Goal: Task Accomplishment & Management: Use online tool/utility

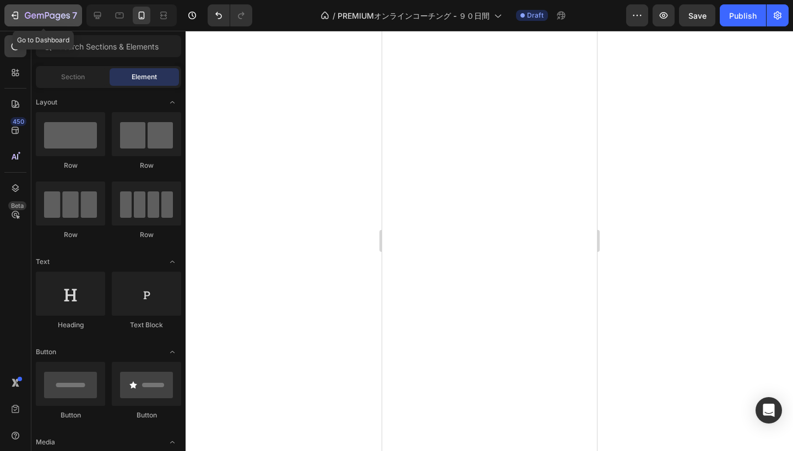
click at [39, 9] on div "7" at bounding box center [51, 15] width 52 height 13
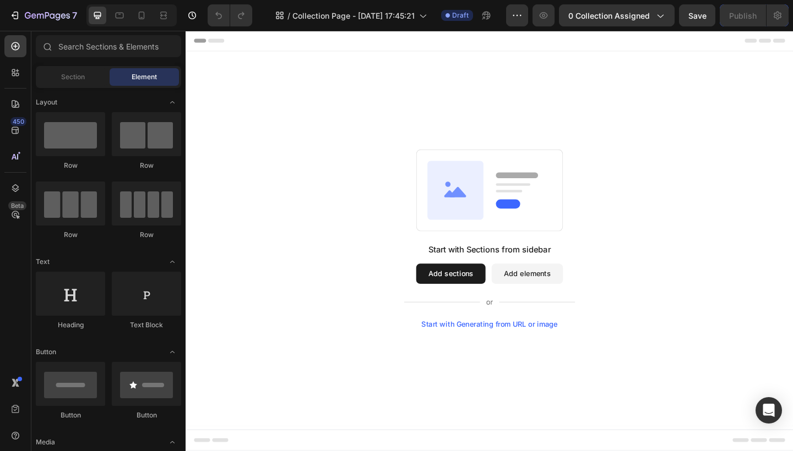
click at [484, 295] on button "Add sections" at bounding box center [473, 296] width 75 height 22
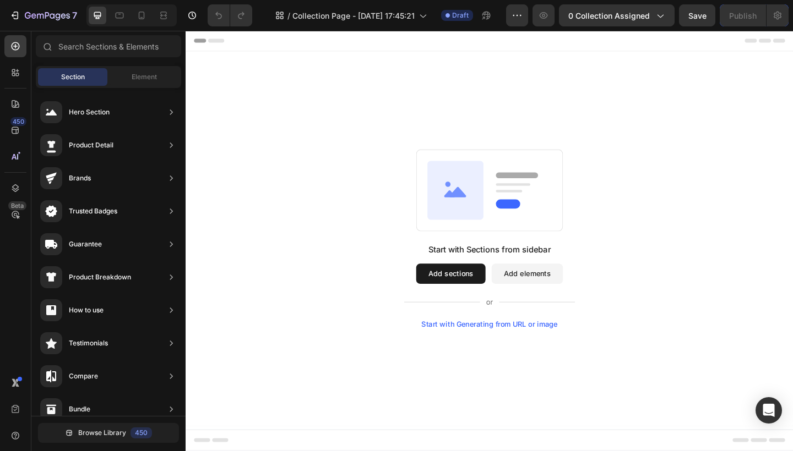
click at [568, 295] on button "Add elements" at bounding box center [557, 296] width 78 height 22
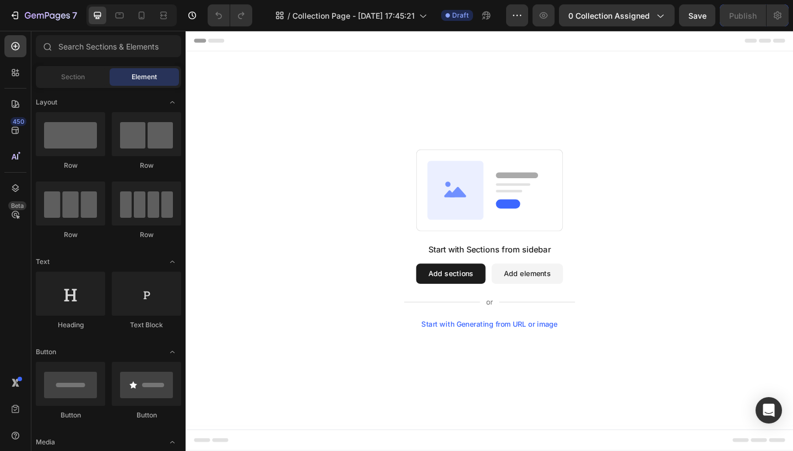
click at [478, 299] on button "Add sections" at bounding box center [473, 296] width 75 height 22
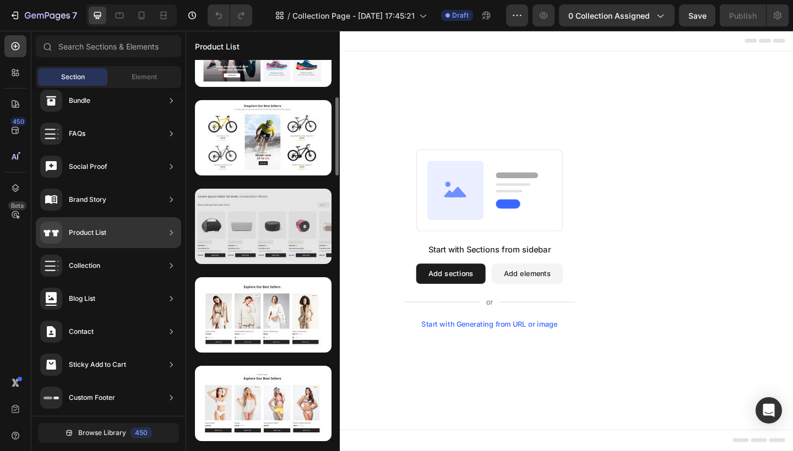
scroll to position [163, 0]
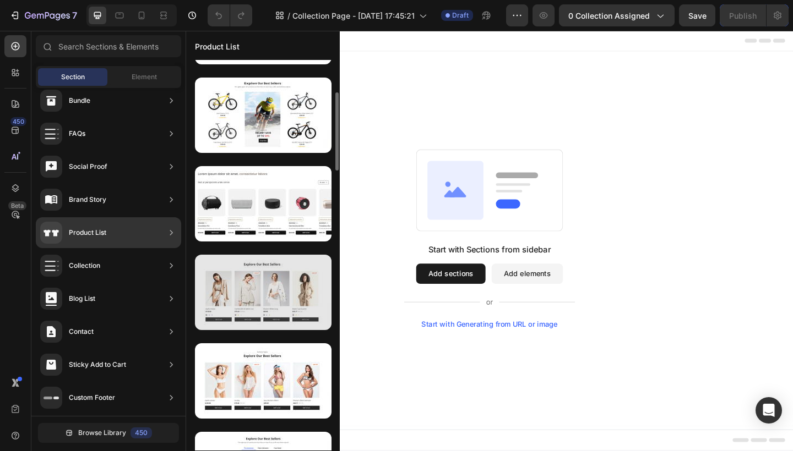
click at [272, 295] on div at bounding box center [263, 292] width 136 height 75
click at [275, 292] on div at bounding box center [263, 292] width 136 height 75
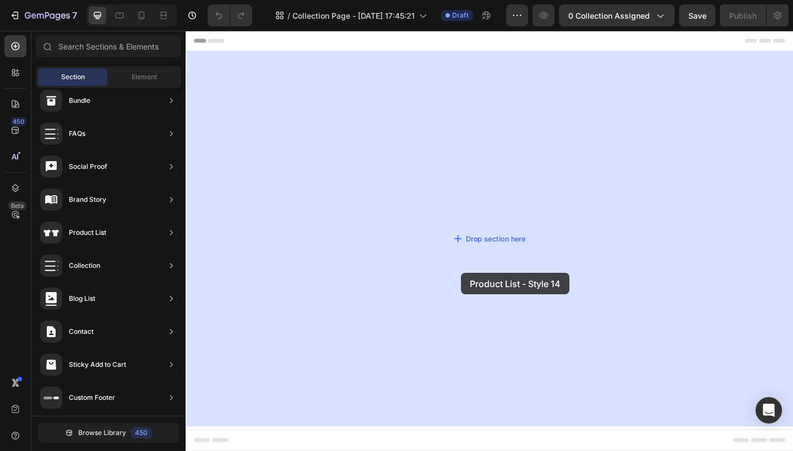
drag, startPoint x: 461, startPoint y: 323, endPoint x: 484, endPoint y: 294, distance: 37.2
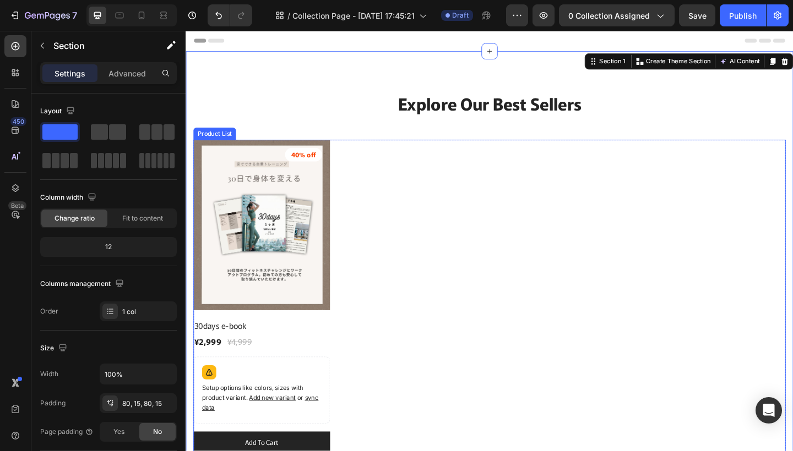
scroll to position [0, 0]
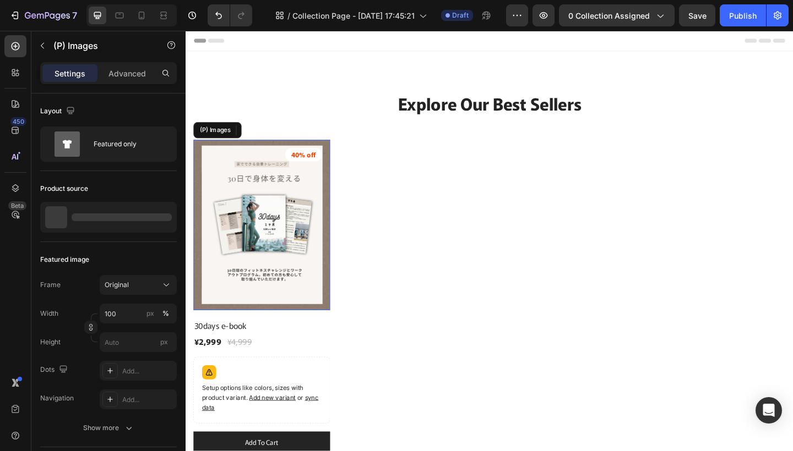
click at [296, 223] on img at bounding box center [268, 243] width 149 height 186
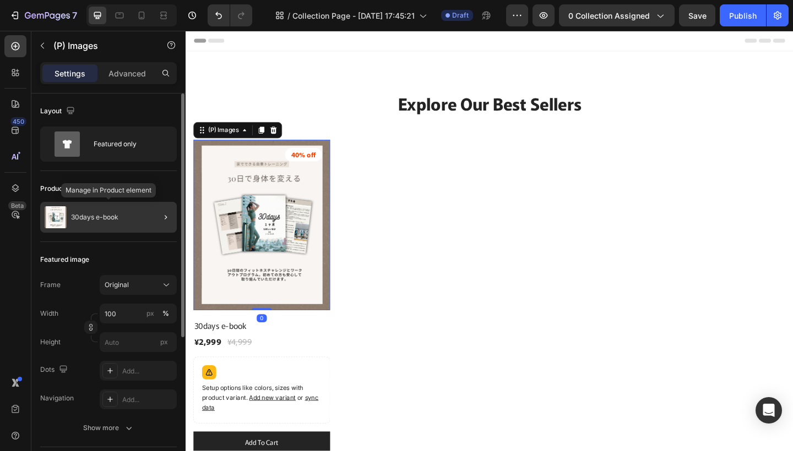
click at [127, 222] on div "30days e-book" at bounding box center [108, 217] width 136 height 31
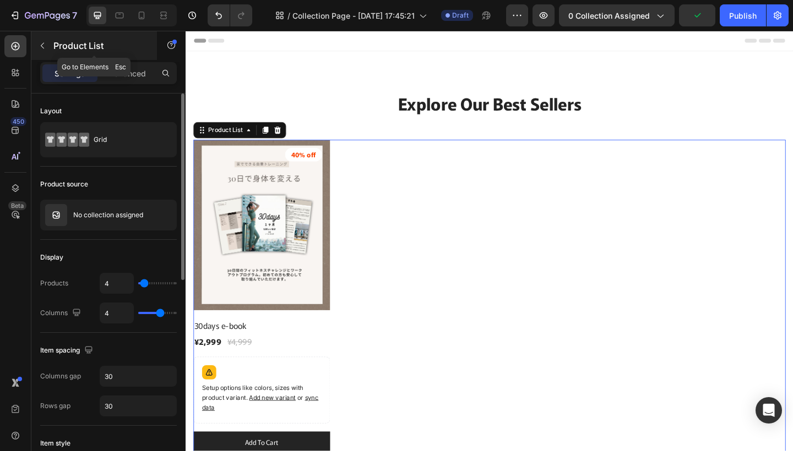
click at [63, 43] on p "Product List" at bounding box center [100, 45] width 94 height 13
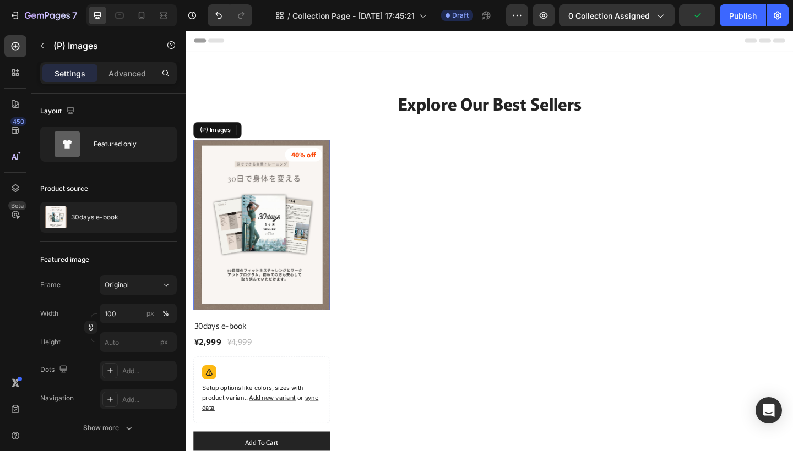
click at [227, 260] on img at bounding box center [268, 243] width 149 height 186
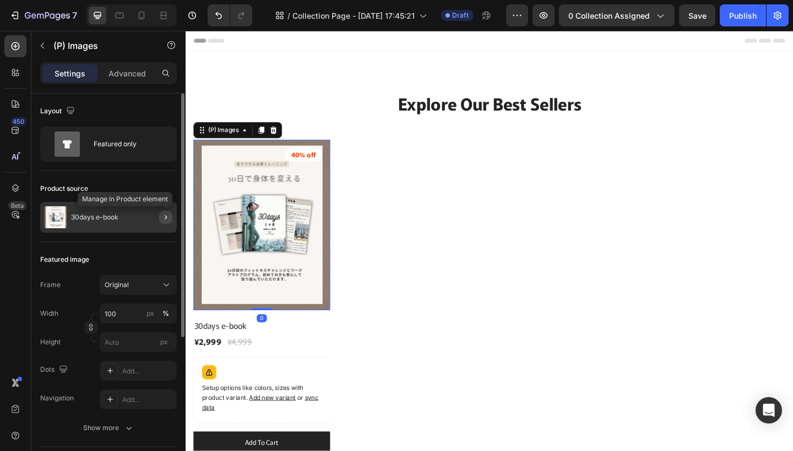
click at [166, 216] on icon "button" at bounding box center [165, 217] width 9 height 9
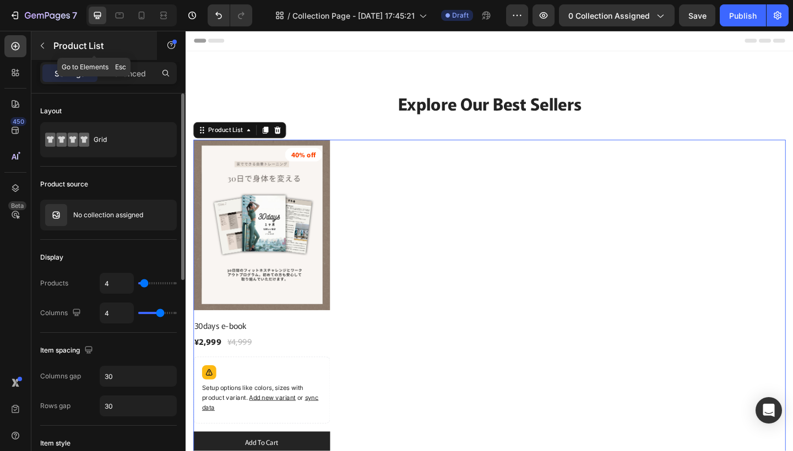
click at [44, 46] on icon "button" at bounding box center [42, 45] width 9 height 9
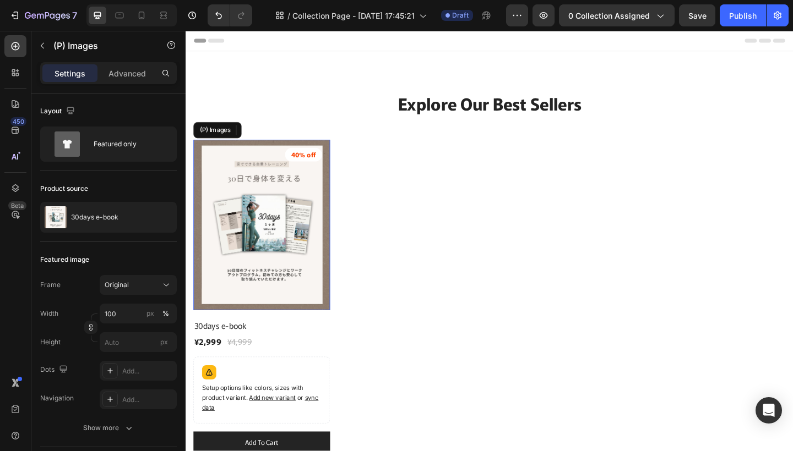
click at [267, 253] on img at bounding box center [268, 243] width 149 height 186
click at [249, 138] on icon at bounding box center [249, 139] width 9 height 9
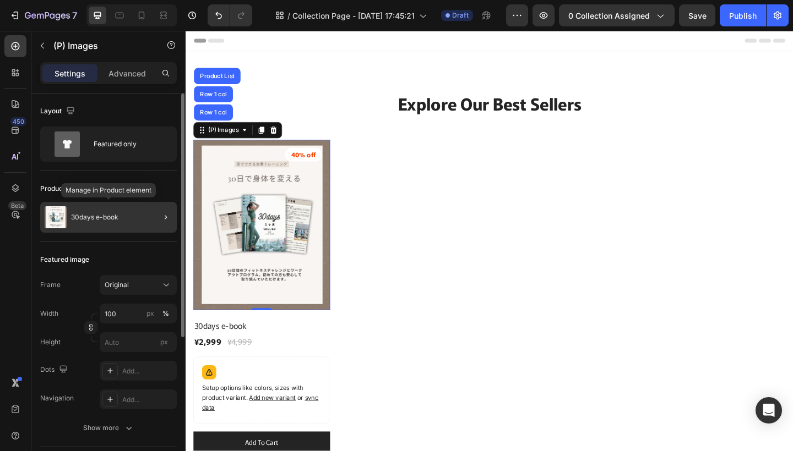
click at [140, 220] on div "30days e-book" at bounding box center [108, 217] width 136 height 31
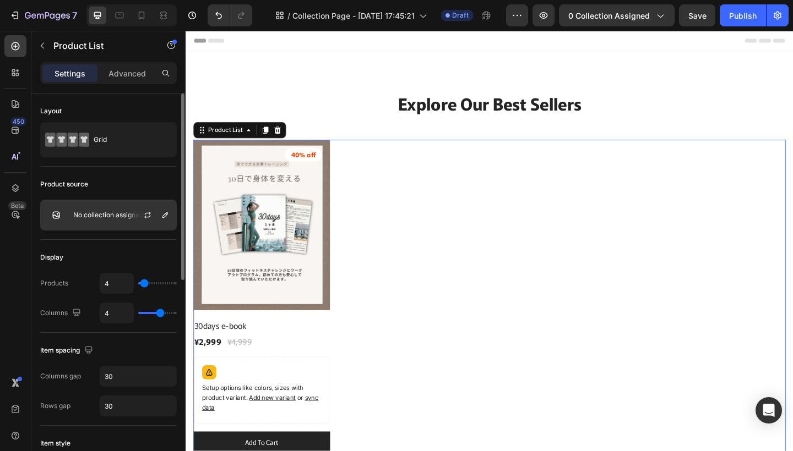
click at [113, 216] on p "No collection assigned" at bounding box center [108, 215] width 70 height 8
click at [97, 248] on div "Display Products 4 Columns 4" at bounding box center [108, 286] width 136 height 93
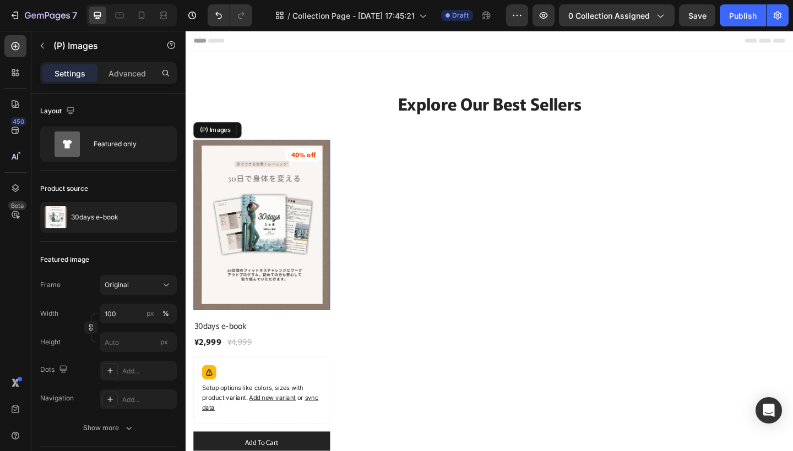
click at [263, 226] on img at bounding box center [268, 243] width 149 height 186
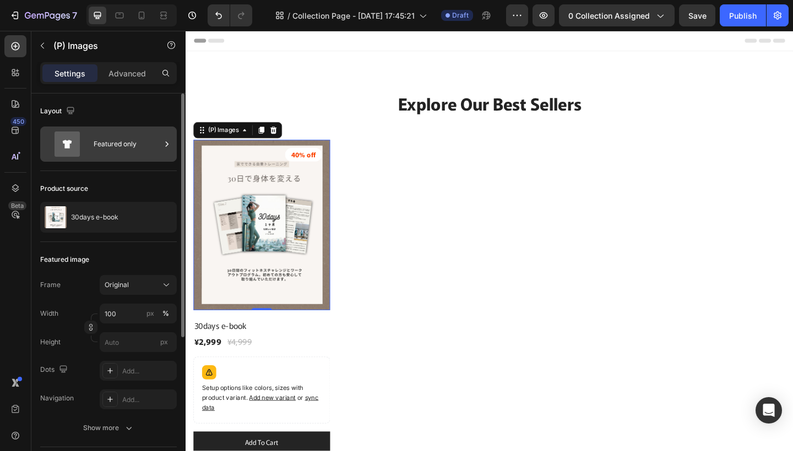
click at [129, 140] on div "Featured only" at bounding box center [127, 144] width 67 height 25
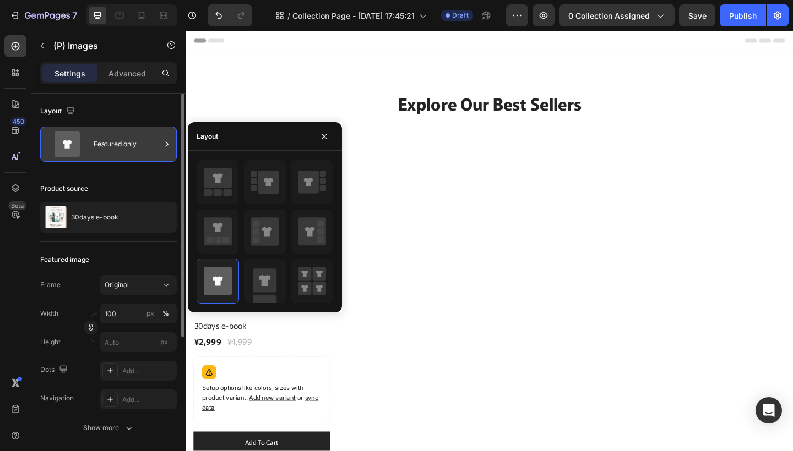
click at [123, 138] on div "Featured only" at bounding box center [127, 144] width 67 height 25
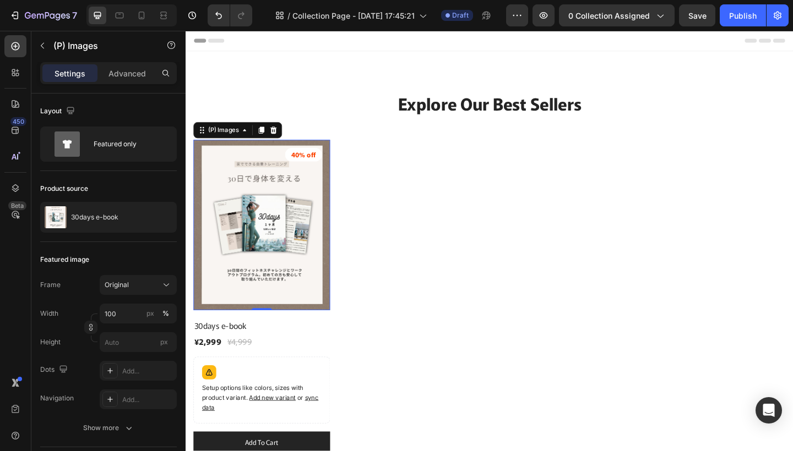
click at [275, 209] on img at bounding box center [268, 243] width 149 height 186
click at [282, 133] on div at bounding box center [280, 139] width 13 height 13
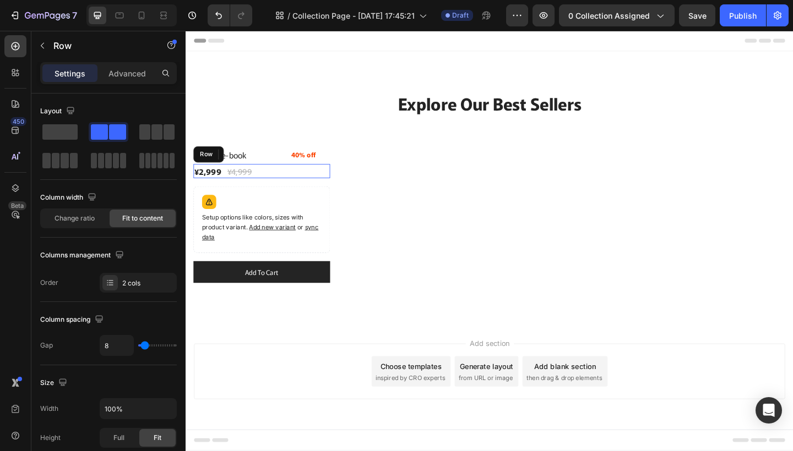
click at [327, 189] on div "¥2,999 (P) Price (P) Price ¥4,999 (P) Price (P) Price Row" at bounding box center [268, 183] width 149 height 15
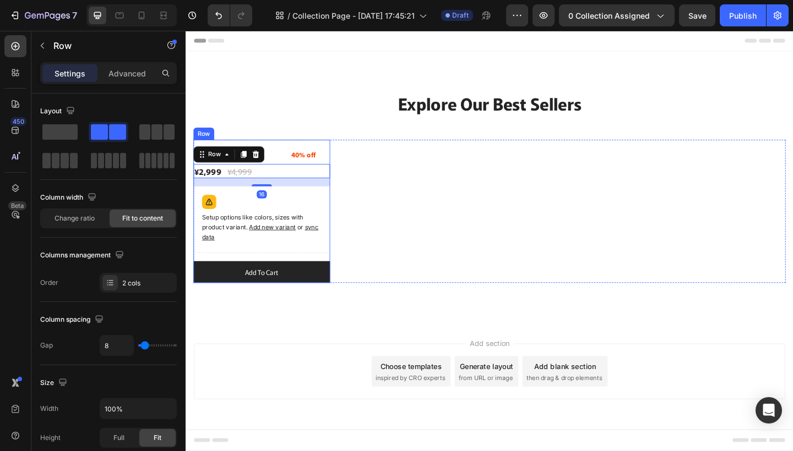
click at [335, 150] on div "40% off Product Badge Row 30days e-book (P) Title ¥2,999 (P) Price (P) Price ¥4…" at bounding box center [268, 228] width 149 height 156
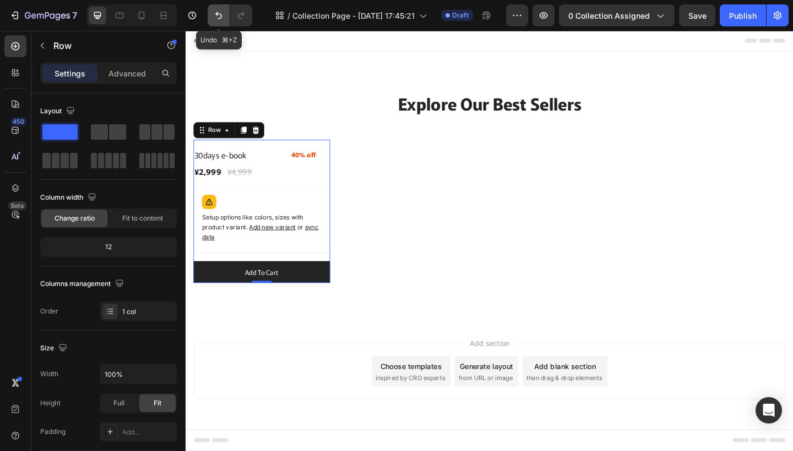
click at [215, 14] on icon "Undo/Redo" at bounding box center [218, 15] width 11 height 11
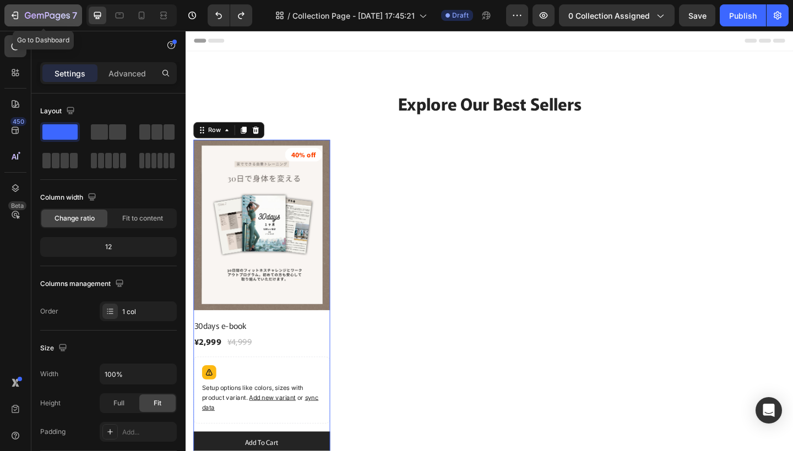
click at [30, 13] on icon "button" at bounding box center [47, 16] width 45 height 9
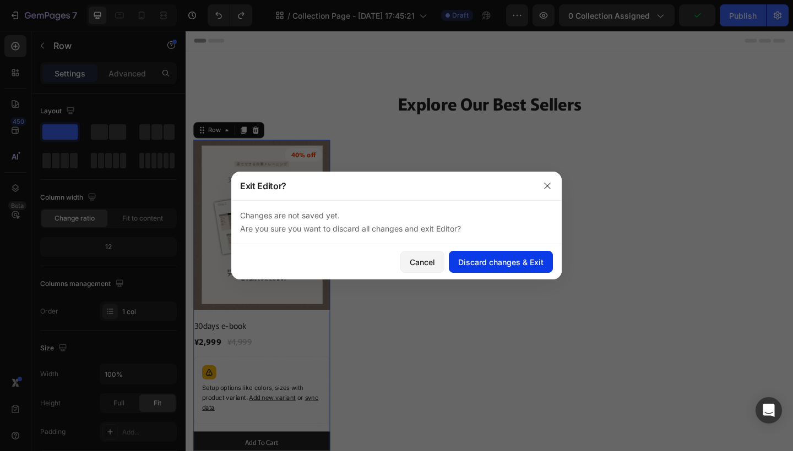
click at [483, 270] on button "Discard changes & Exit" at bounding box center [501, 262] width 104 height 22
